Goal: Task Accomplishment & Management: Use online tool/utility

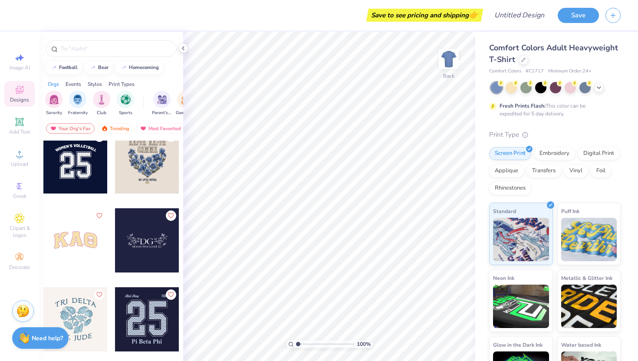
scroll to position [3483, 0]
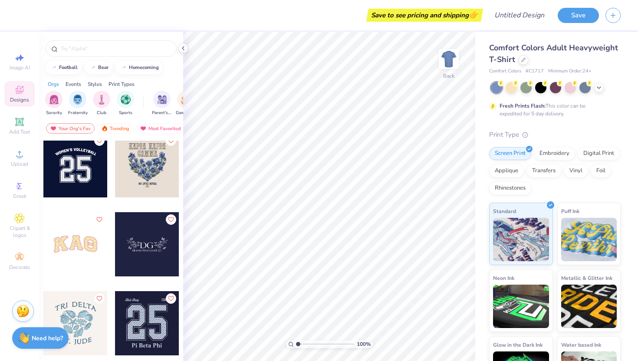
click at [112, 39] on div at bounding box center [111, 47] width 144 height 30
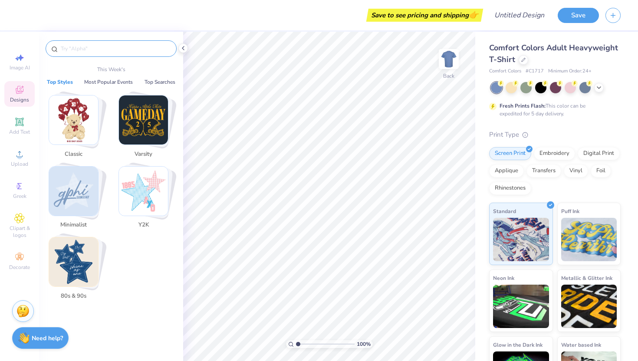
click at [112, 51] on input "text" at bounding box center [115, 48] width 111 height 9
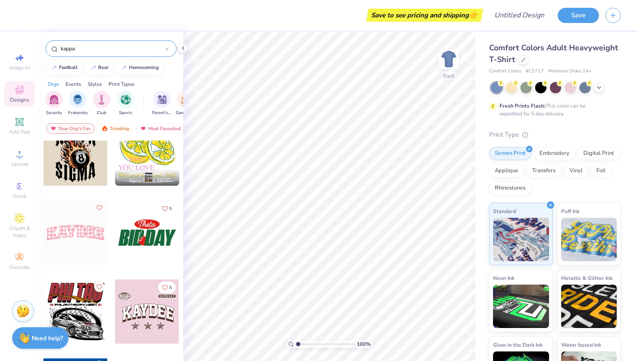
scroll to position [3230, 0]
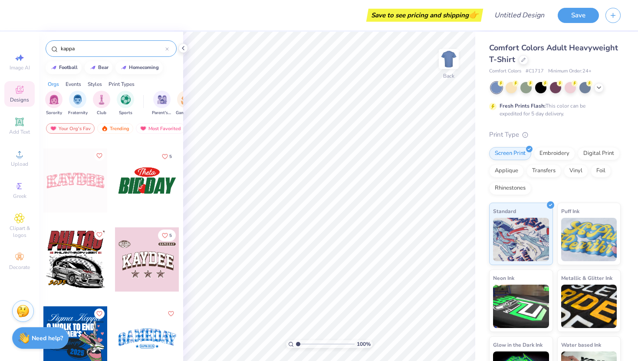
drag, startPoint x: 78, startPoint y: 46, endPoint x: 46, endPoint y: 43, distance: 32.7
click at [46, 43] on div "kappa" at bounding box center [111, 47] width 144 height 30
type input "blue"
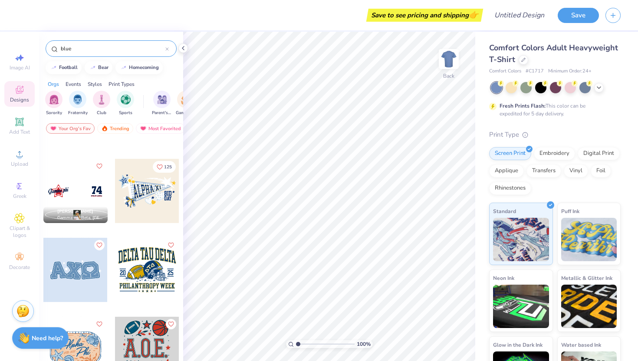
scroll to position [0, 0]
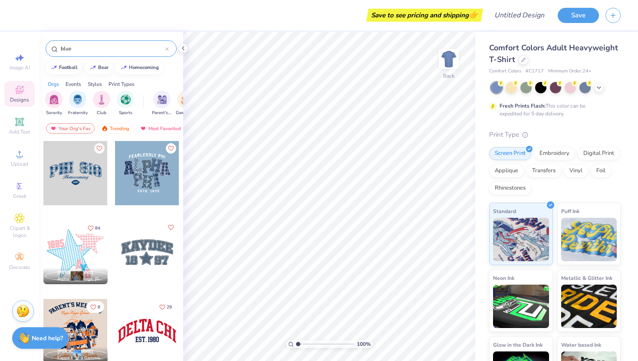
drag, startPoint x: 88, startPoint y: 50, endPoint x: 59, endPoint y: 47, distance: 29.3
click at [59, 47] on div "blue" at bounding box center [111, 48] width 131 height 16
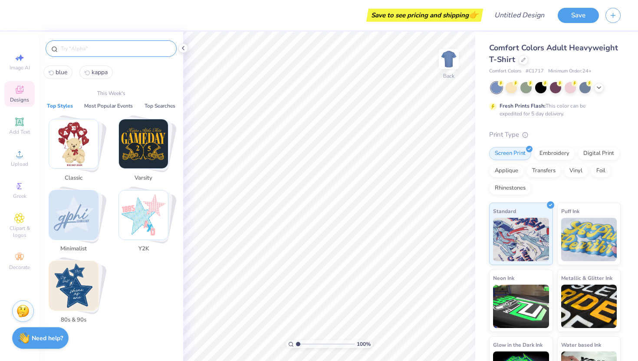
click at [85, 198] on img "Stack Card Button Minimalist" at bounding box center [73, 214] width 49 height 49
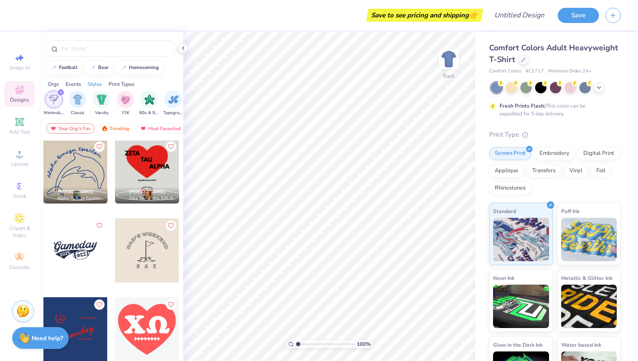
scroll to position [794, 0]
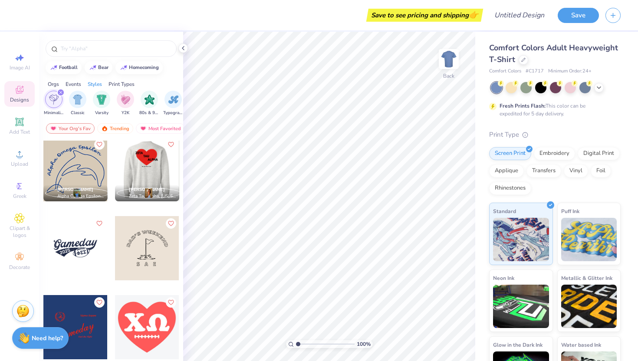
click at [151, 165] on div at bounding box center [147, 169] width 193 height 64
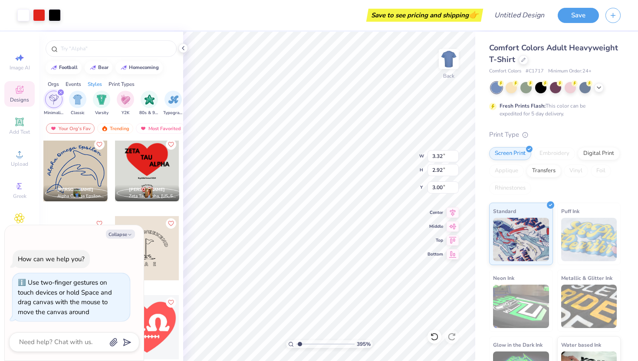
type input "1"
drag, startPoint x: 297, startPoint y: 342, endPoint x: 253, endPoint y: 356, distance: 46.4
click at [296, 348] on input "range" at bounding box center [325, 344] width 59 height 8
click at [126, 249] on div "How can we help you? Use two-finger gestures on touch devices or hold Space and…" at bounding box center [74, 285] width 130 height 85
click at [129, 234] on icon "button" at bounding box center [129, 234] width 5 height 5
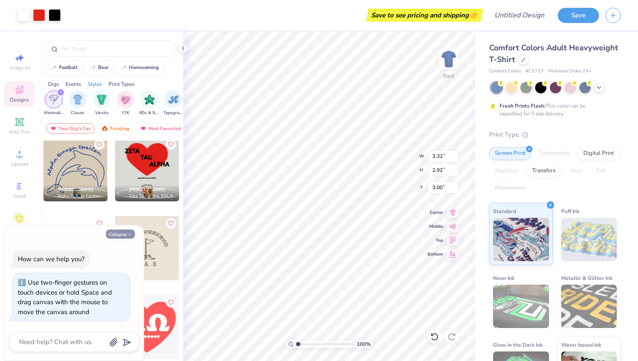
type textarea "x"
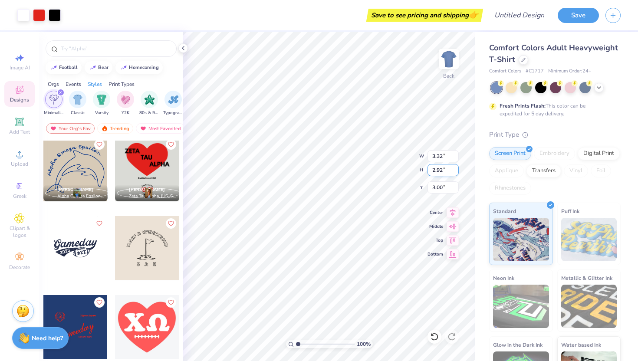
click at [432, 170] on input "2.92" at bounding box center [442, 170] width 31 height 12
type input "5.21"
type input "4.58"
type input "1.25"
click at [143, 161] on div at bounding box center [147, 169] width 64 height 64
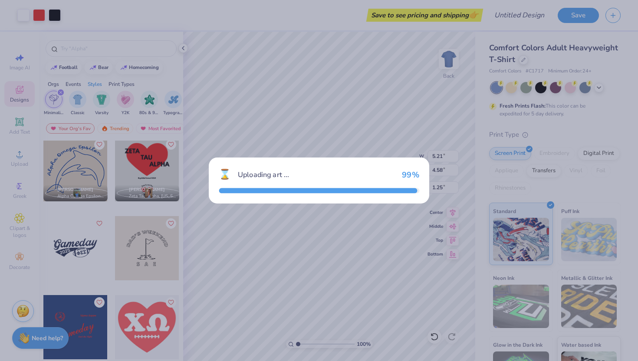
type input "3.32"
type input "2.92"
type input "3.00"
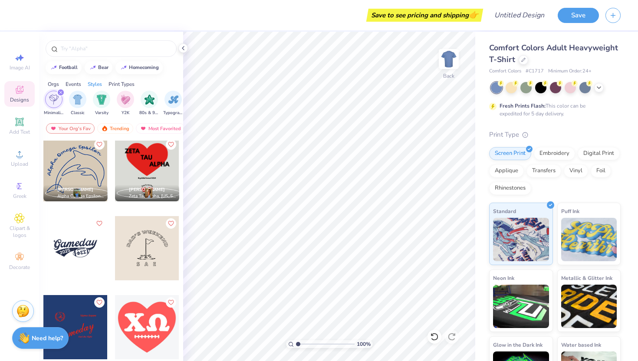
click at [159, 174] on div at bounding box center [147, 169] width 64 height 64
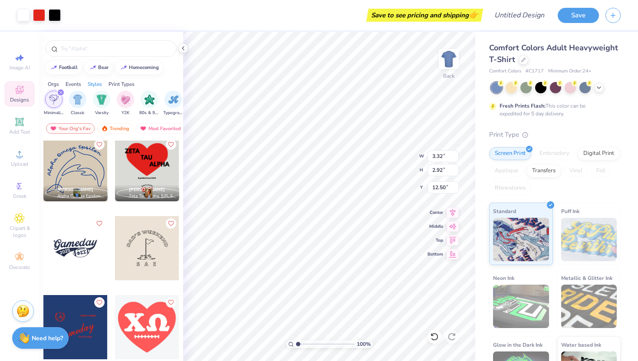
type input "12.50"
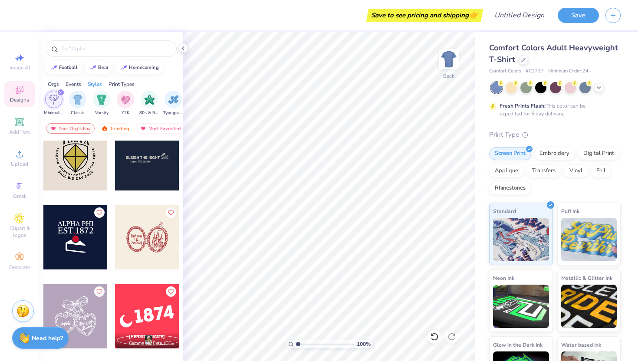
scroll to position [4728, 0]
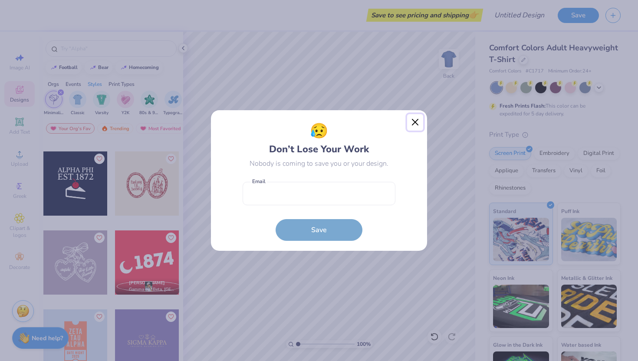
click at [410, 124] on button "Close" at bounding box center [415, 122] width 16 height 16
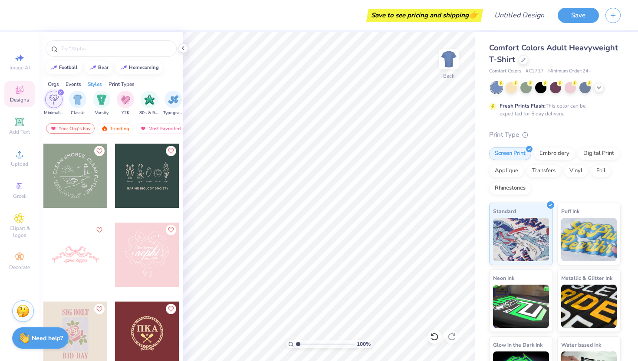
scroll to position [5448, 0]
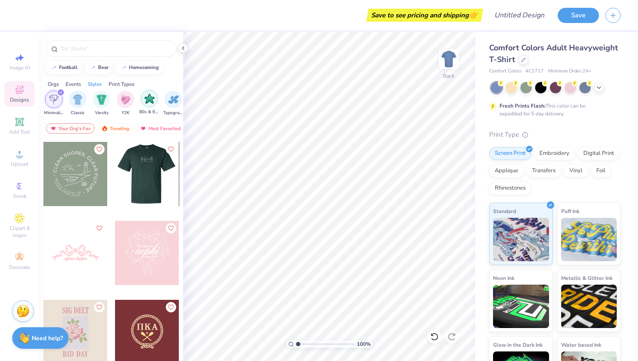
click at [145, 97] on img "filter for 80s & 90s" at bounding box center [149, 99] width 10 height 10
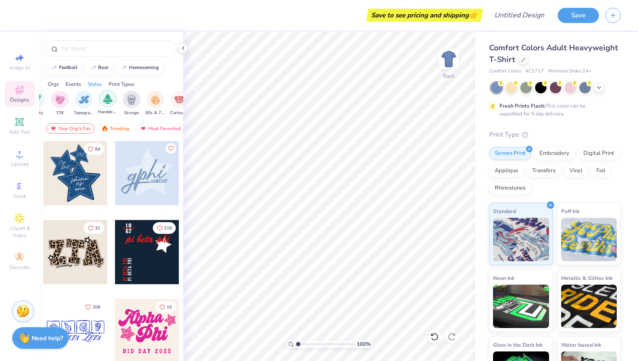
scroll to position [0, 546]
click at [153, 98] on img "filter for 60s & 70s" at bounding box center [154, 99] width 10 height 10
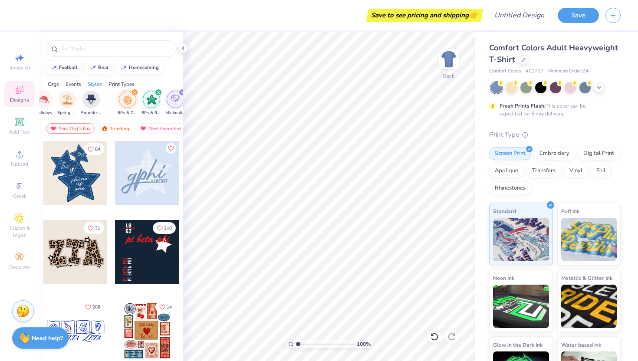
scroll to position [0, 410]
click at [129, 93] on icon "filter for 80s & 90s" at bounding box center [129, 92] width 3 height 3
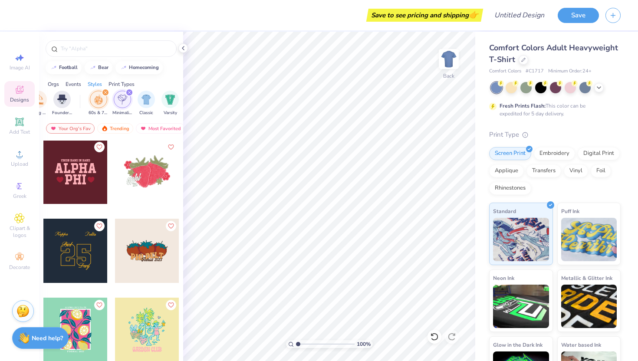
scroll to position [5323, 0]
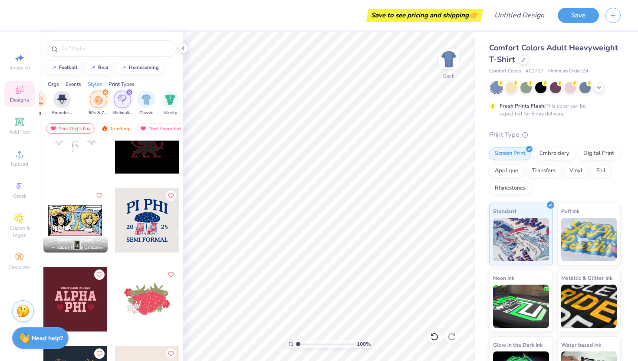
click at [92, 228] on div at bounding box center [75, 220] width 64 height 64
